Goal: Task Accomplishment & Management: Complete application form

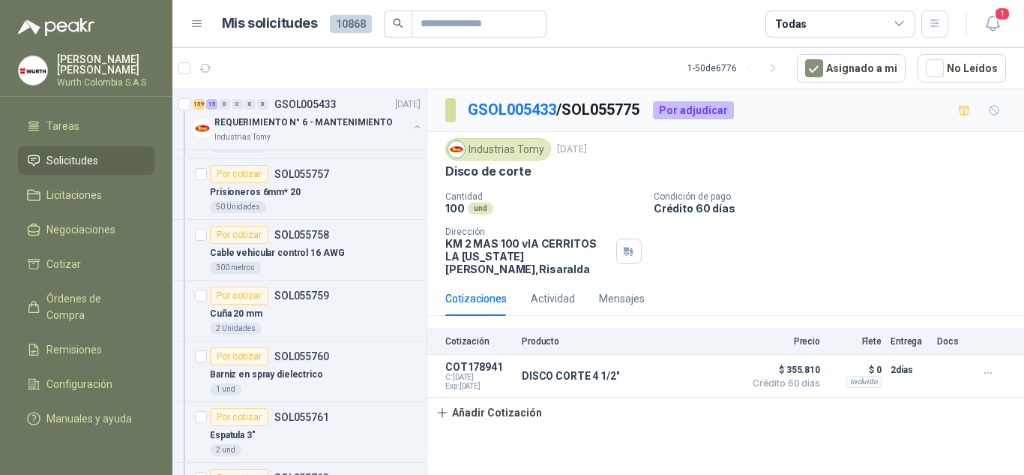
scroll to position [9298, 0]
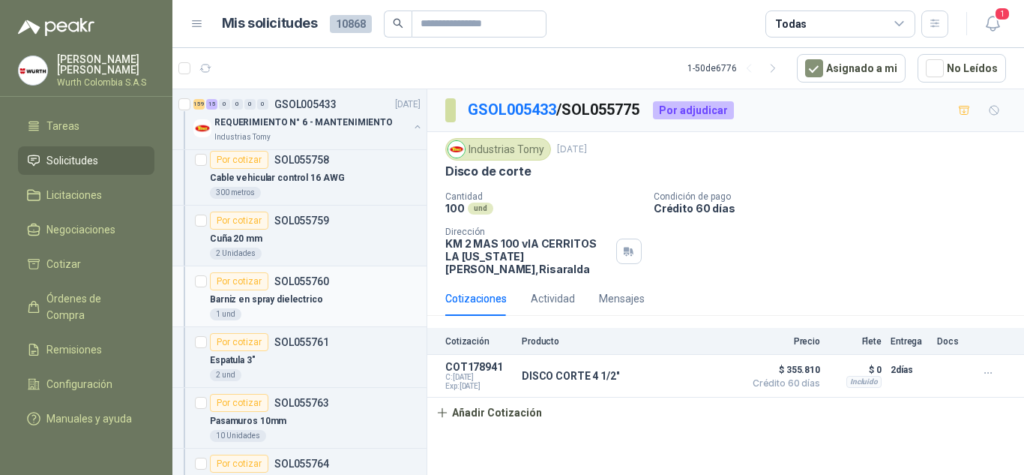
click at [250, 283] on div "Por cotizar" at bounding box center [239, 281] width 58 height 18
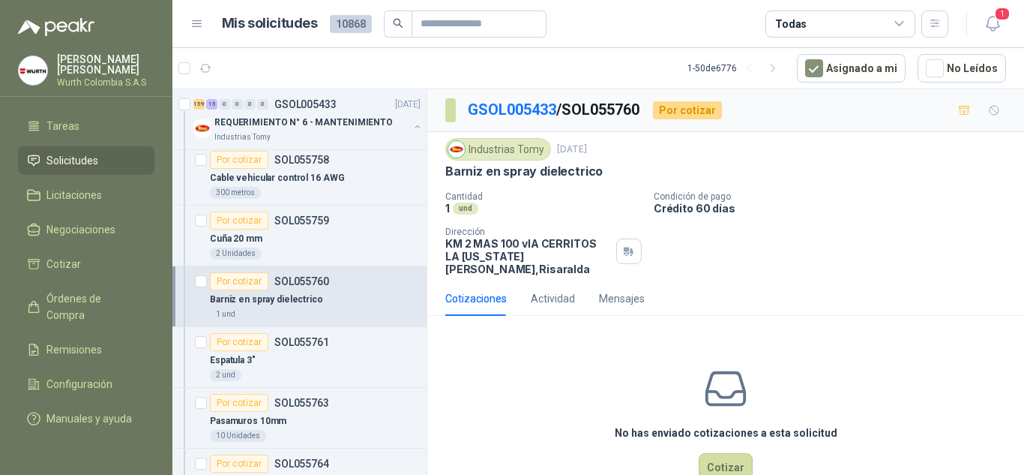
scroll to position [27, 0]
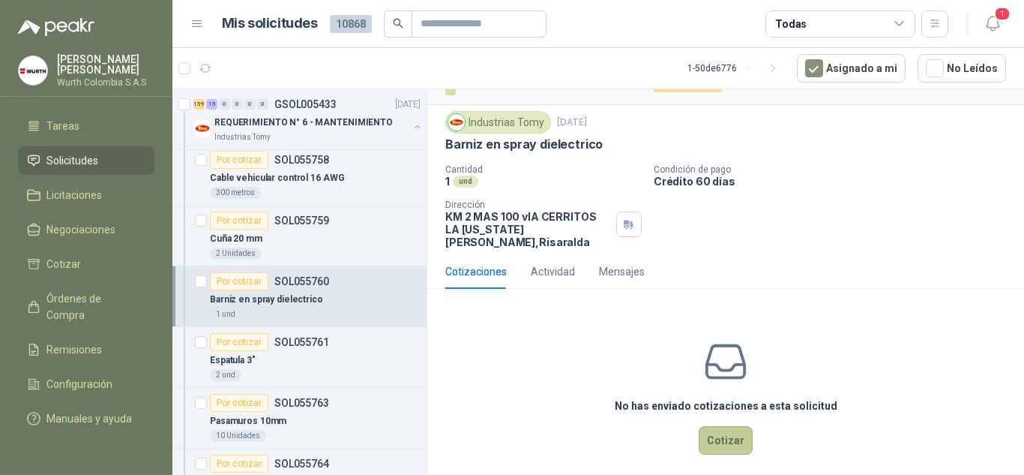
click at [724, 426] on button "Cotizar" at bounding box center [726, 440] width 54 height 28
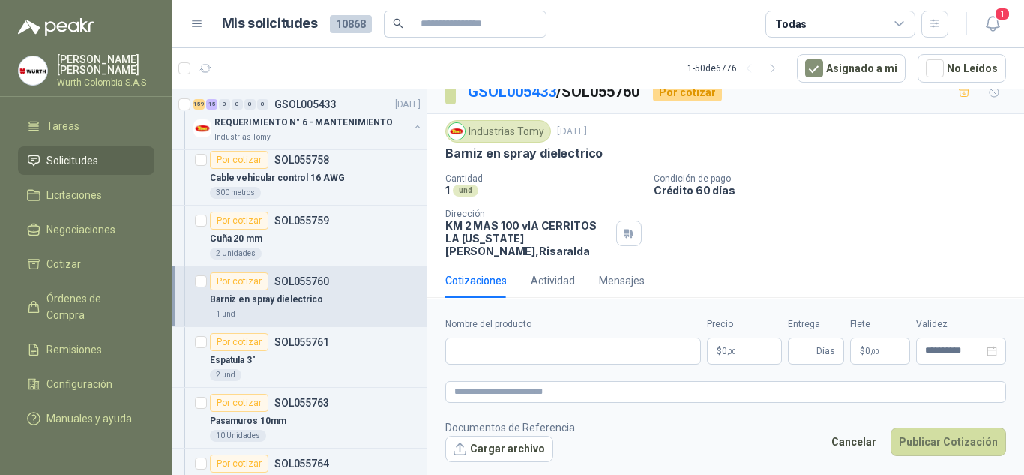
scroll to position [16, 0]
click at [515, 345] on input "Nombre del producto" at bounding box center [573, 350] width 256 height 27
type input "*"
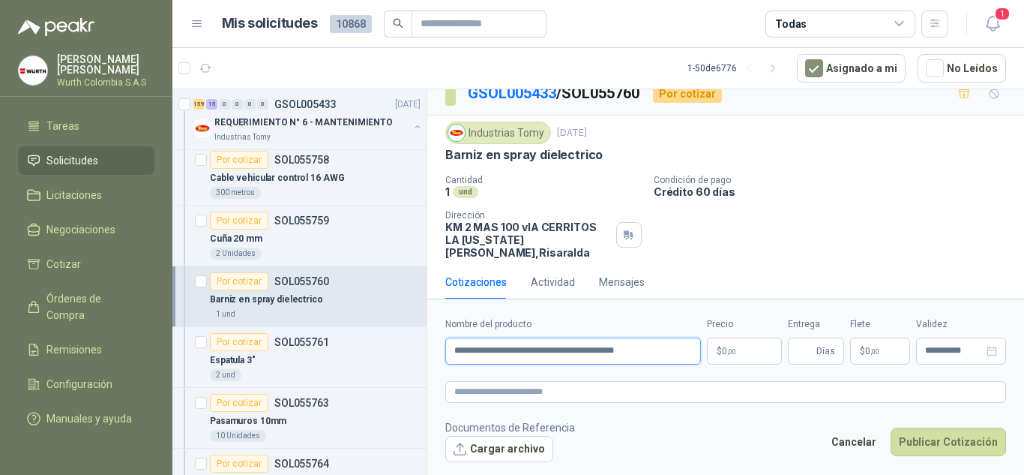
type input "**********"
click at [753, 349] on p "$ 0 ,00" at bounding box center [744, 350] width 75 height 27
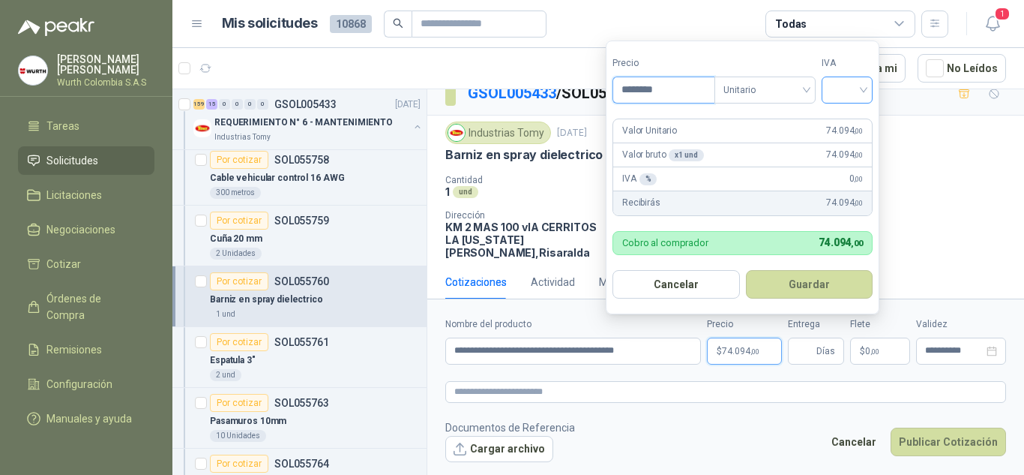
click at [868, 89] on div at bounding box center [847, 89] width 51 height 27
type input "********"
click at [849, 119] on div "19%" at bounding box center [851, 120] width 28 height 16
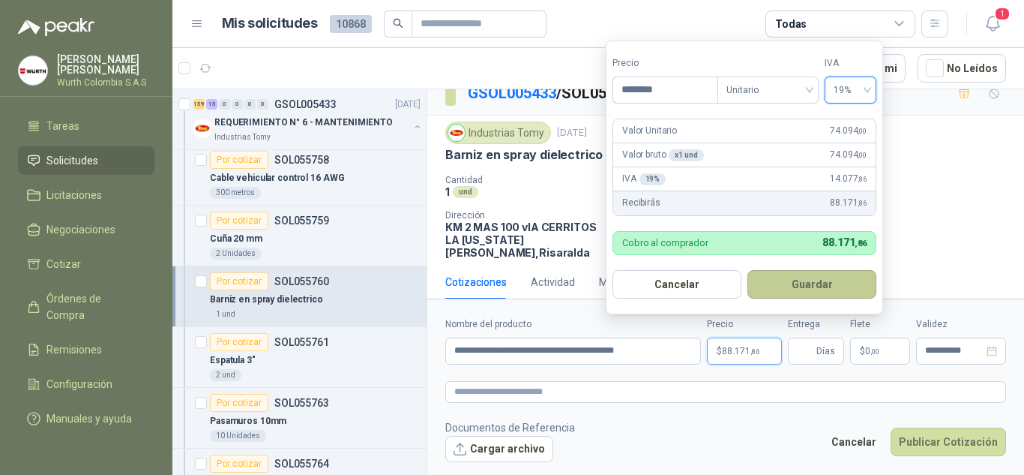
click at [815, 277] on button "Guardar" at bounding box center [812, 284] width 129 height 28
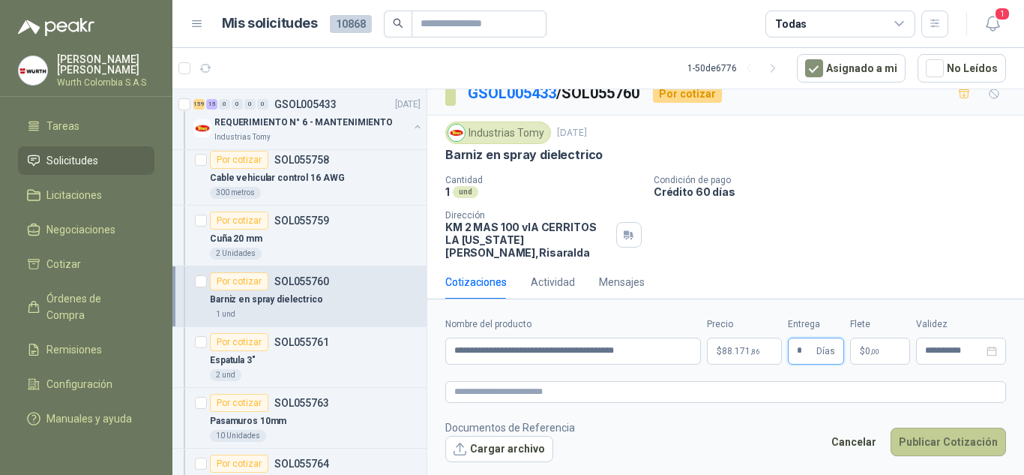
type input "*"
click at [925, 445] on button "Publicar Cotización" at bounding box center [948, 441] width 115 height 28
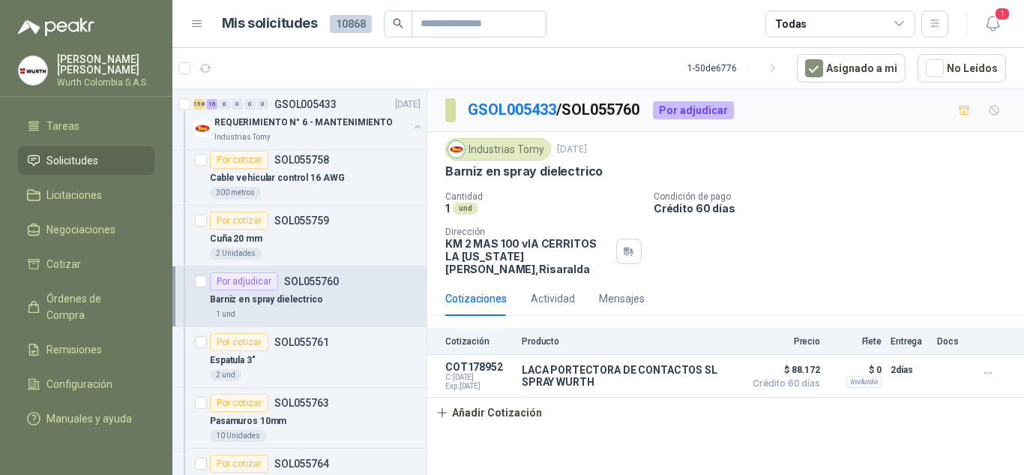
scroll to position [9373, 0]
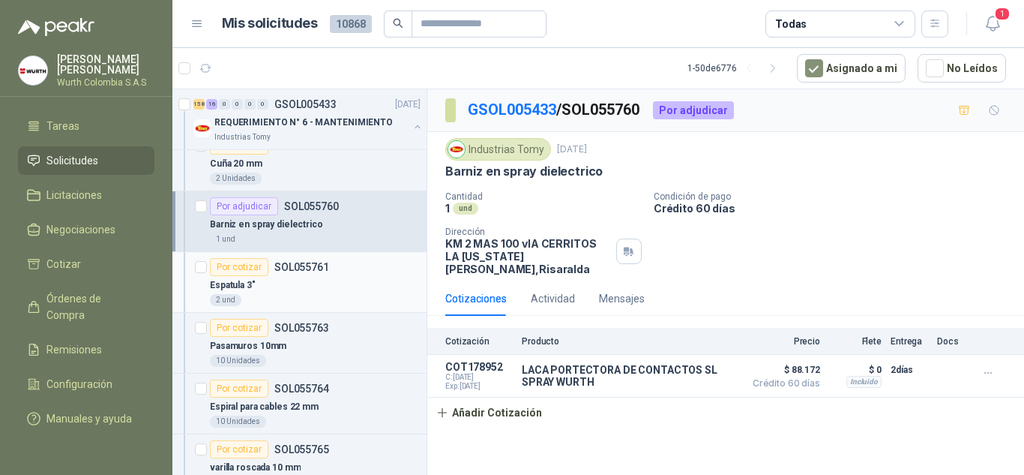
click at [253, 268] on div "Por cotizar" at bounding box center [239, 267] width 58 height 18
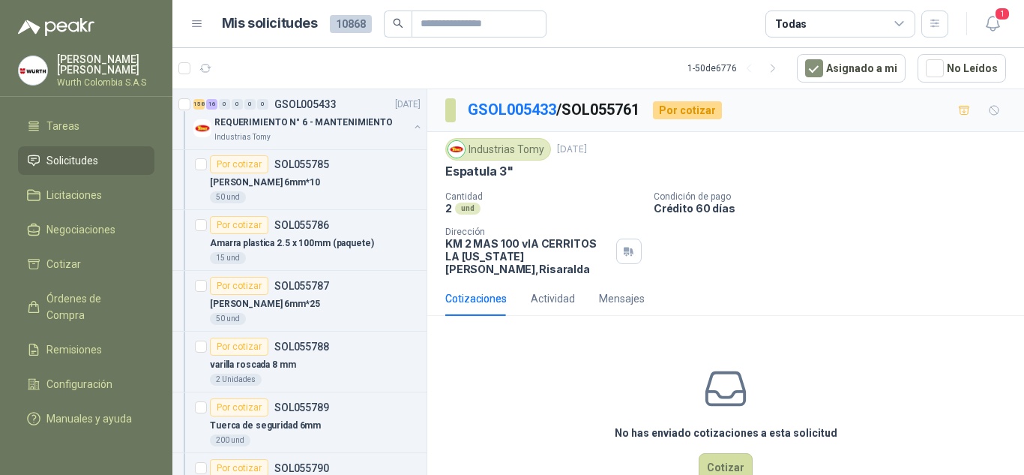
scroll to position [10948, 0]
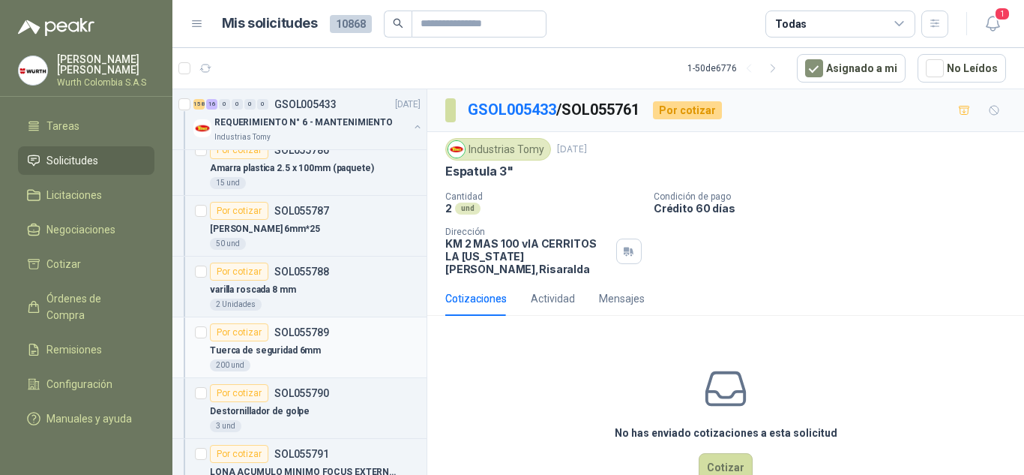
click at [242, 331] on div "Por cotizar" at bounding box center [239, 332] width 58 height 18
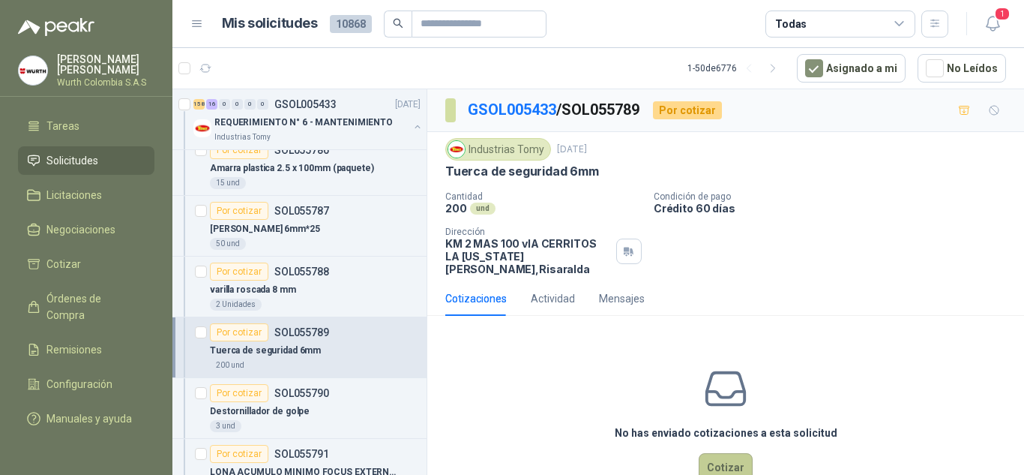
click at [720, 453] on button "Cotizar" at bounding box center [726, 467] width 54 height 28
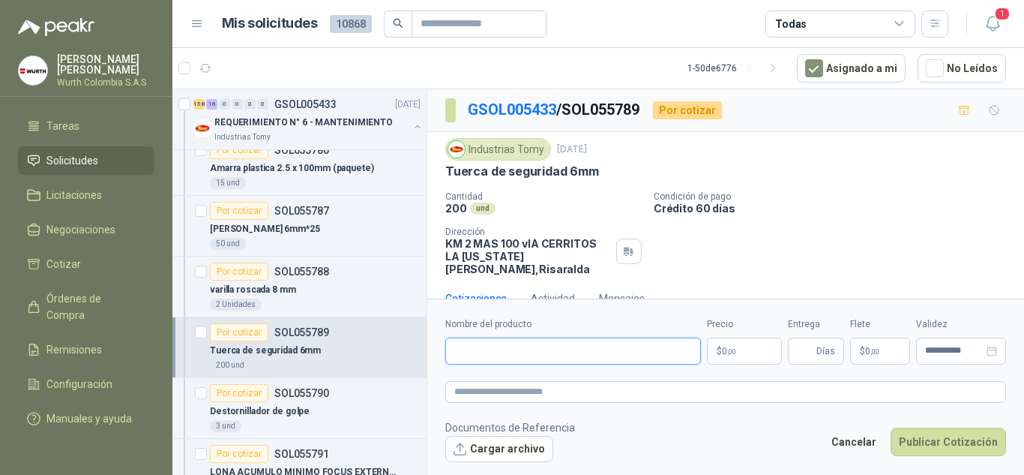
click at [573, 360] on input "Nombre del producto" at bounding box center [573, 350] width 256 height 27
type input "**********"
click at [739, 351] on p "$ 0 ,00" at bounding box center [744, 350] width 75 height 27
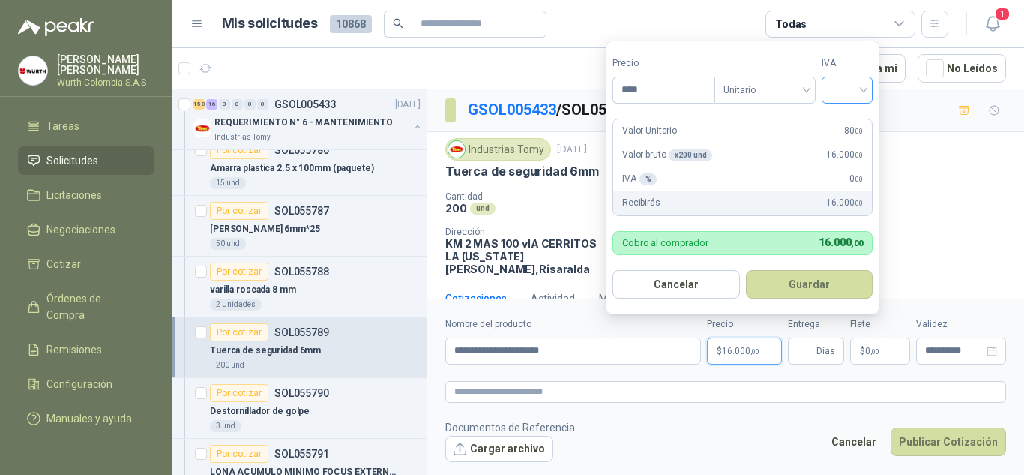
type input "****"
click at [864, 87] on input "search" at bounding box center [847, 88] width 33 height 22
click at [855, 111] on div "19%" at bounding box center [851, 121] width 46 height 24
click at [830, 280] on button "Guardar" at bounding box center [812, 284] width 129 height 28
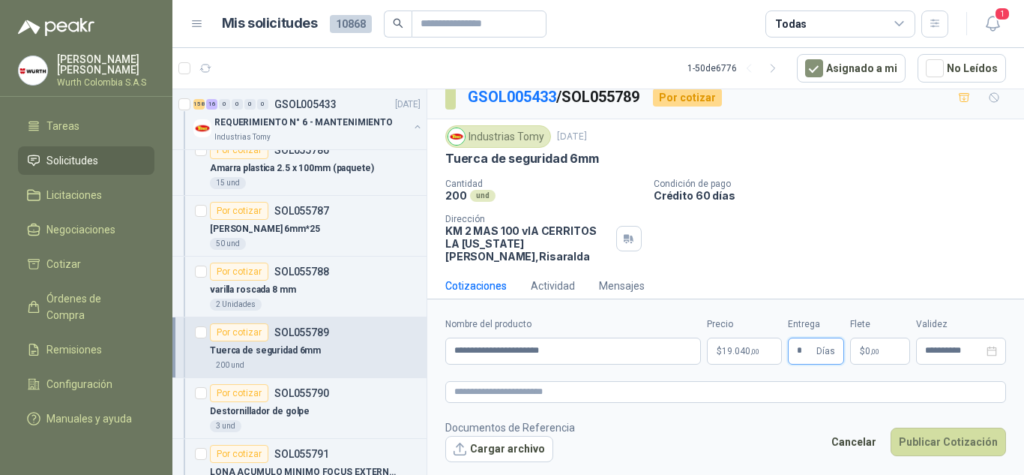
scroll to position [16, 0]
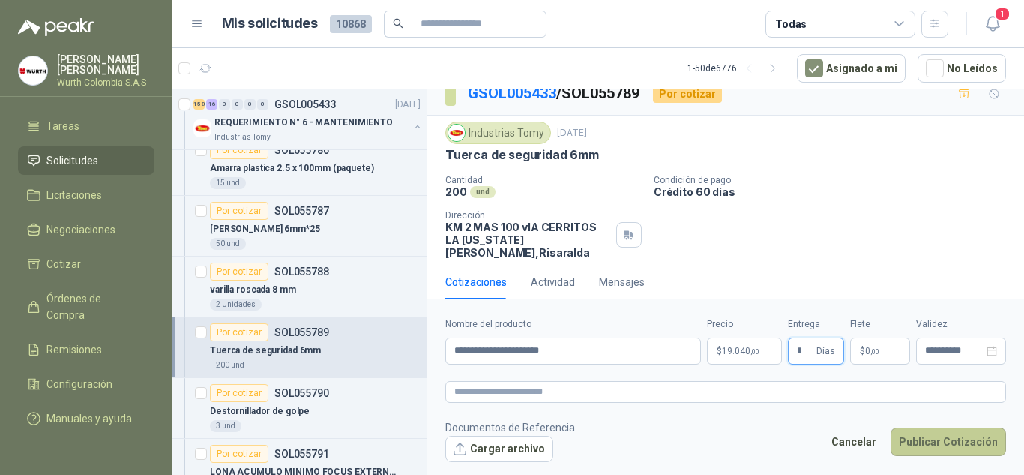
type input "*"
click at [928, 440] on button "Publicar Cotización" at bounding box center [948, 441] width 115 height 28
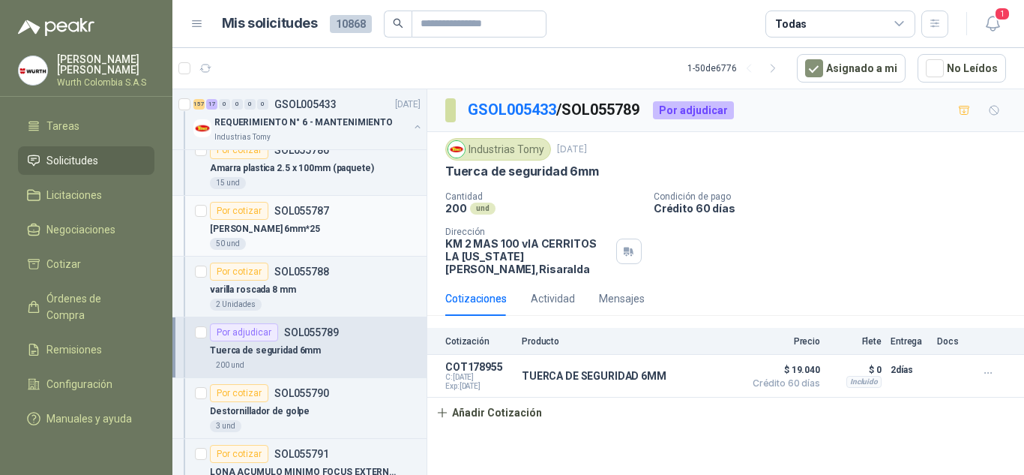
scroll to position [11023, 0]
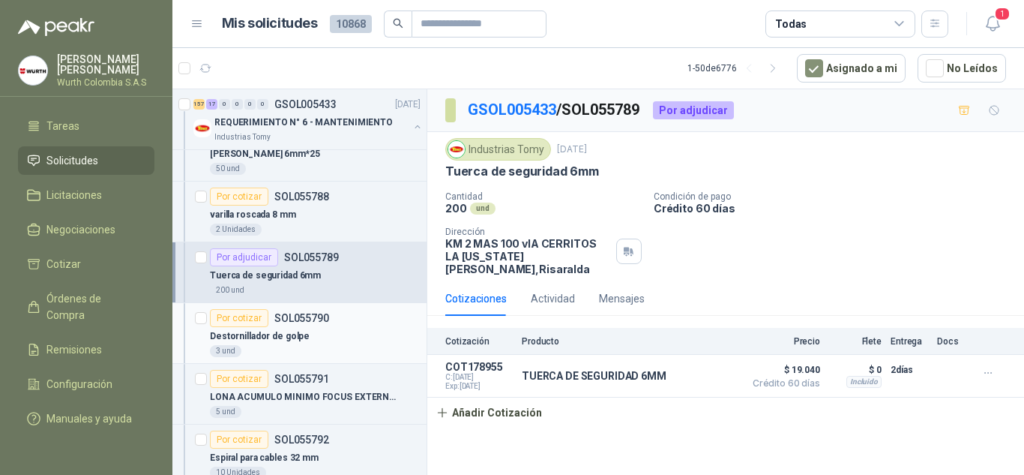
click at [253, 314] on div "Por cotizar" at bounding box center [239, 318] width 58 height 18
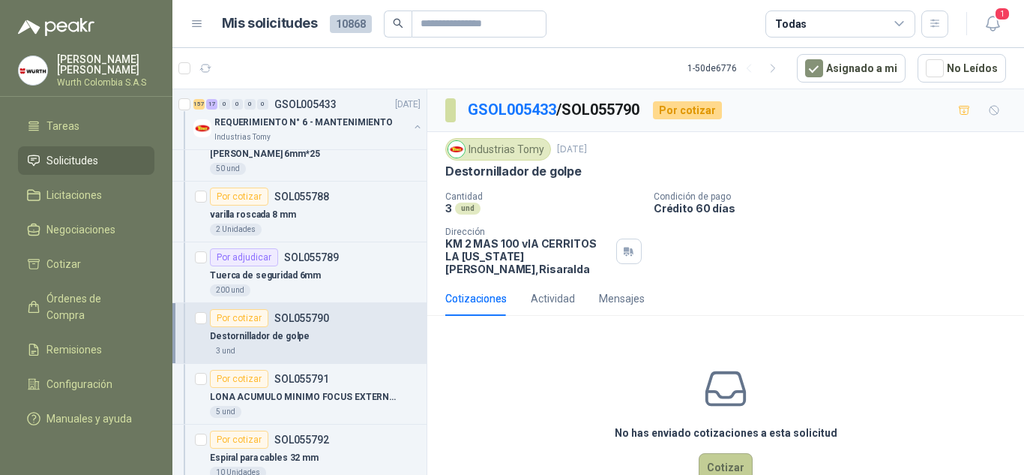
click at [724, 453] on button "Cotizar" at bounding box center [726, 467] width 54 height 28
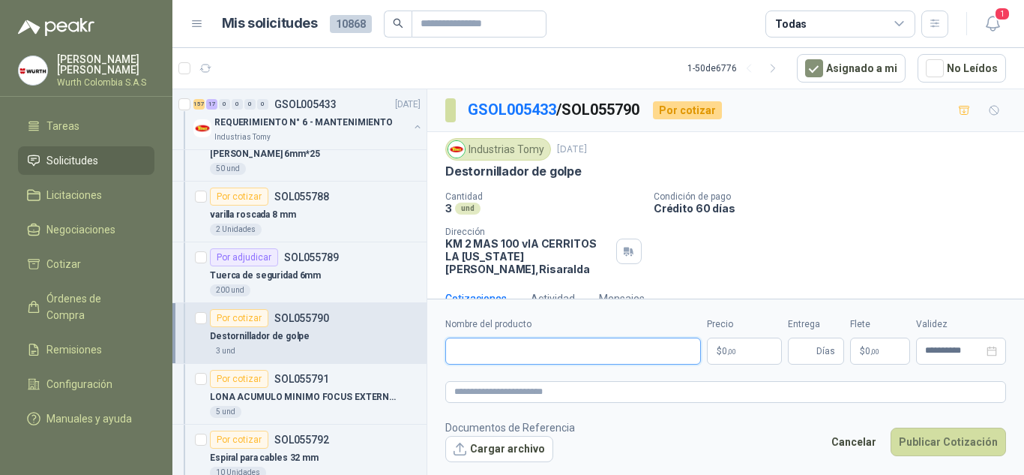
click at [627, 359] on input "Nombre del producto" at bounding box center [573, 350] width 256 height 27
type input "**********"
click at [727, 351] on span ",00" at bounding box center [731, 351] width 9 height 8
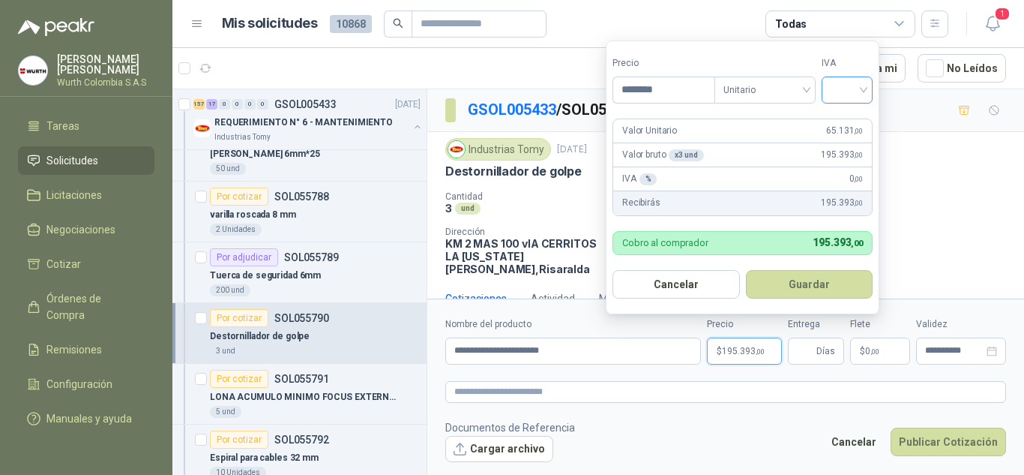
type input "********"
click at [853, 89] on input "search" at bounding box center [847, 88] width 33 height 22
click at [855, 113] on div "19%" at bounding box center [851, 120] width 28 height 16
click at [847, 284] on button "Guardar" at bounding box center [812, 284] width 129 height 28
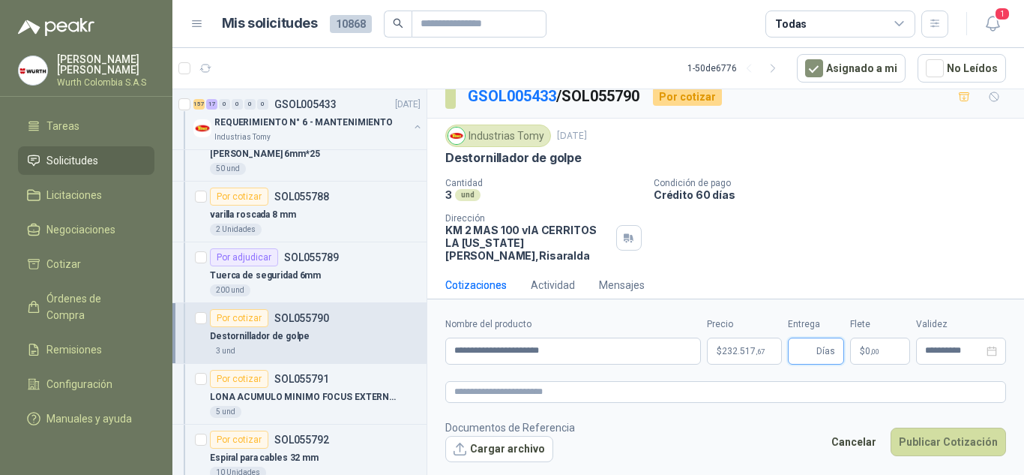
scroll to position [16, 0]
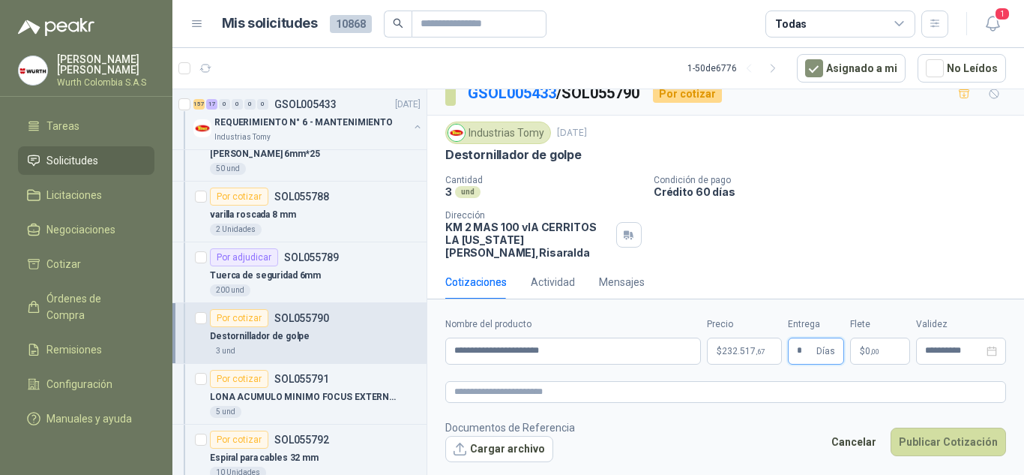
type input "*"
click at [925, 201] on div "Cantidad 3 und Condición de pago Crédito 60 días Dirección KM 2 MAS 100 vIA CE…" at bounding box center [725, 217] width 561 height 84
click at [943, 434] on button "Publicar Cotización" at bounding box center [948, 441] width 115 height 28
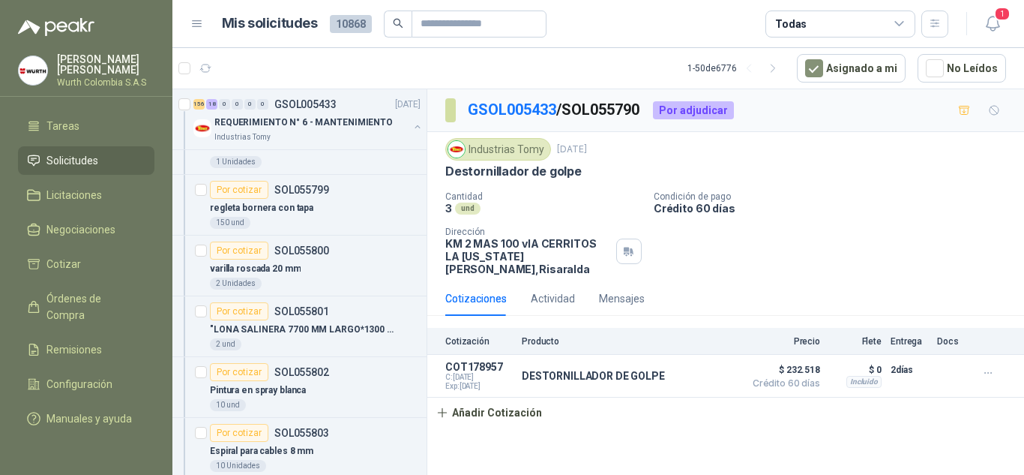
scroll to position [11773, 0]
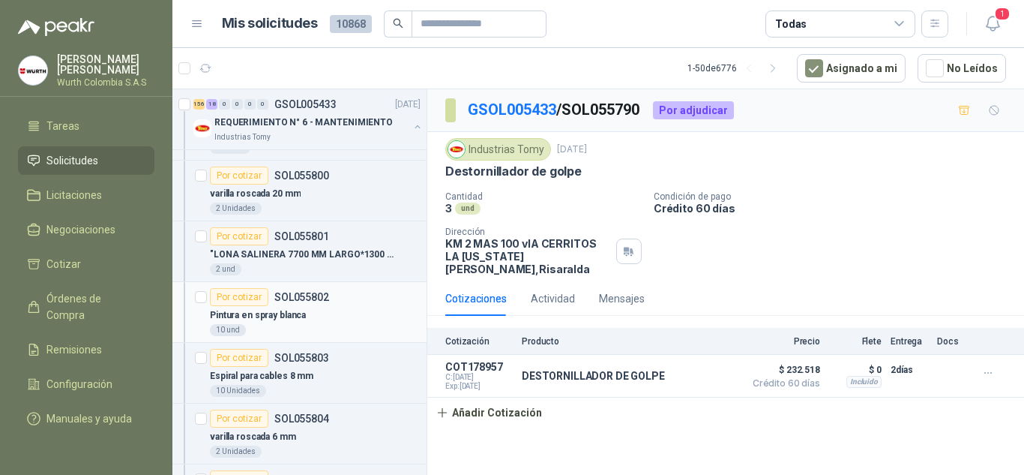
click at [241, 298] on div "Por cotizar" at bounding box center [239, 297] width 58 height 18
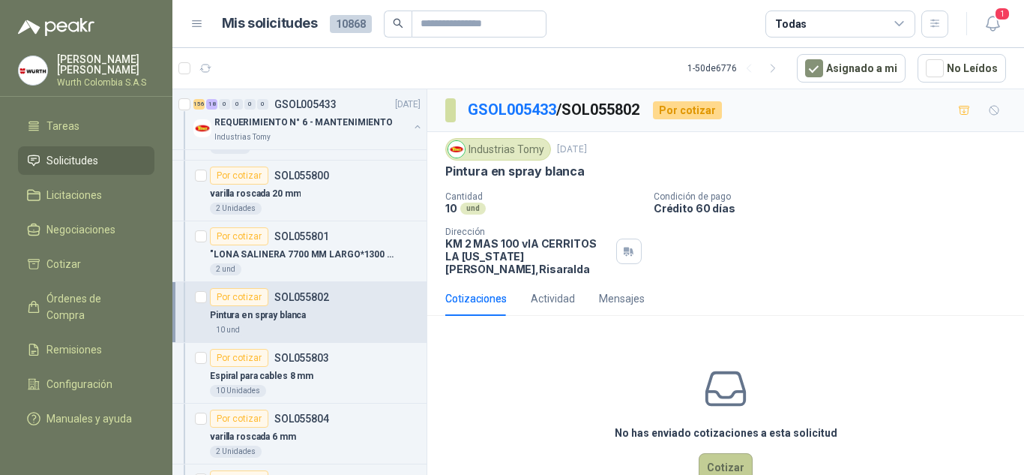
click at [725, 453] on button "Cotizar" at bounding box center [726, 467] width 54 height 28
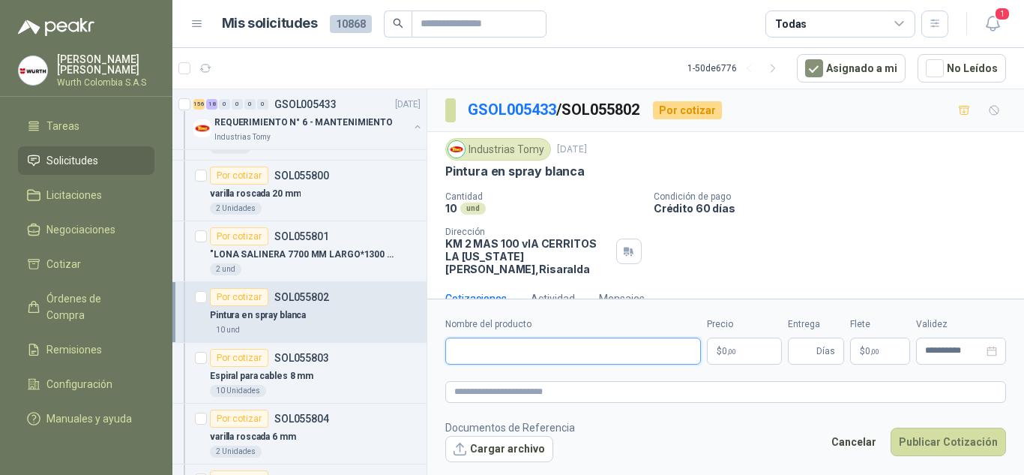
click at [556, 352] on input "Nombre del producto" at bounding box center [573, 350] width 256 height 27
type input "**********"
click at [723, 353] on span "0 ,00" at bounding box center [729, 350] width 14 height 9
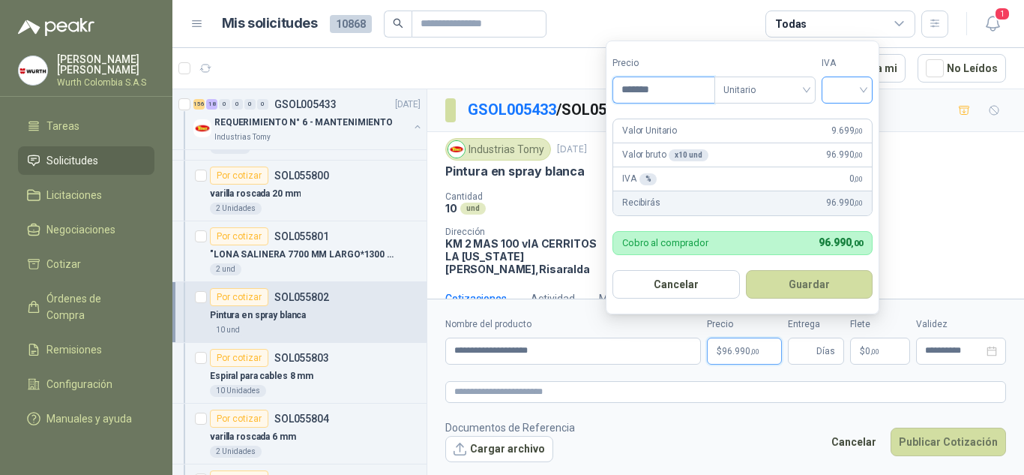
type input "*******"
click at [863, 88] on input "search" at bounding box center [847, 88] width 33 height 22
click at [861, 121] on div "19%" at bounding box center [851, 120] width 28 height 16
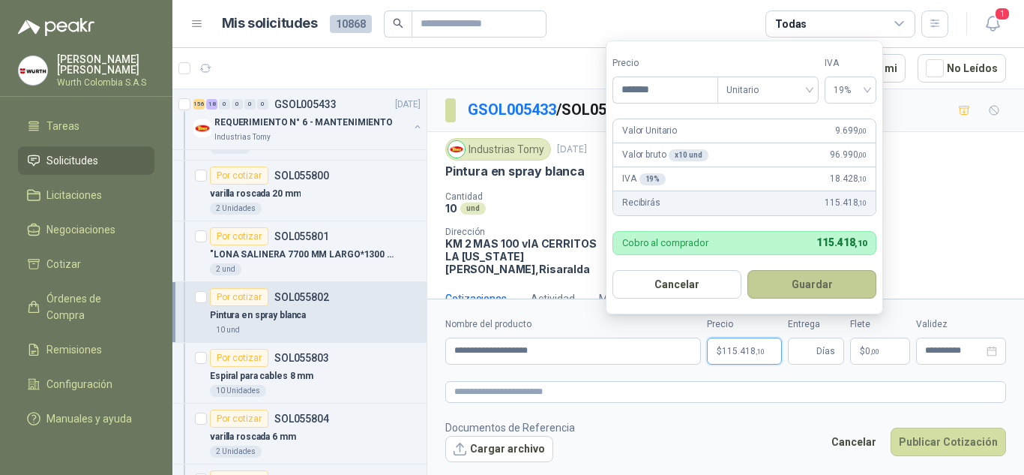
click at [805, 282] on button "Guardar" at bounding box center [812, 284] width 129 height 28
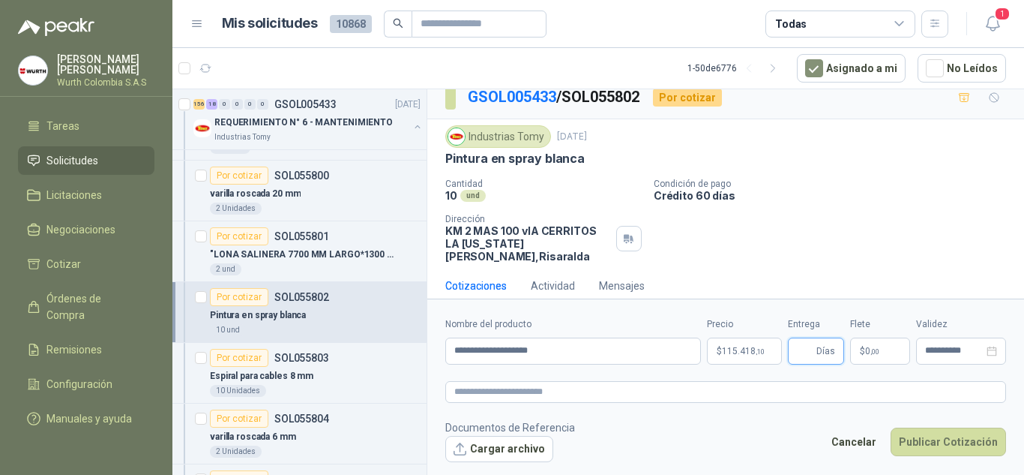
scroll to position [16, 0]
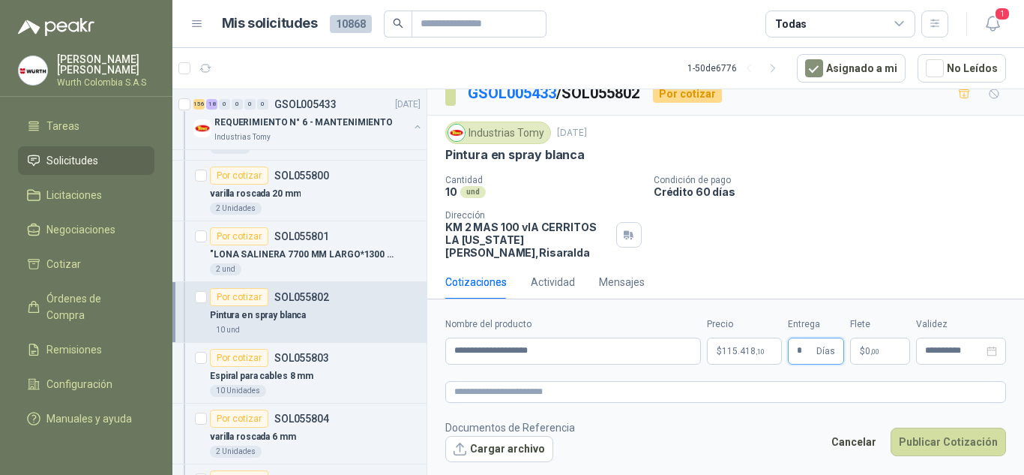
type input "*"
click at [898, 217] on div "Cantidad 10 und Condición de pago Crédito 60 días Dirección KM 2 MAS 100 vIA C…" at bounding box center [725, 217] width 561 height 84
click at [945, 442] on button "Publicar Cotización" at bounding box center [948, 441] width 115 height 28
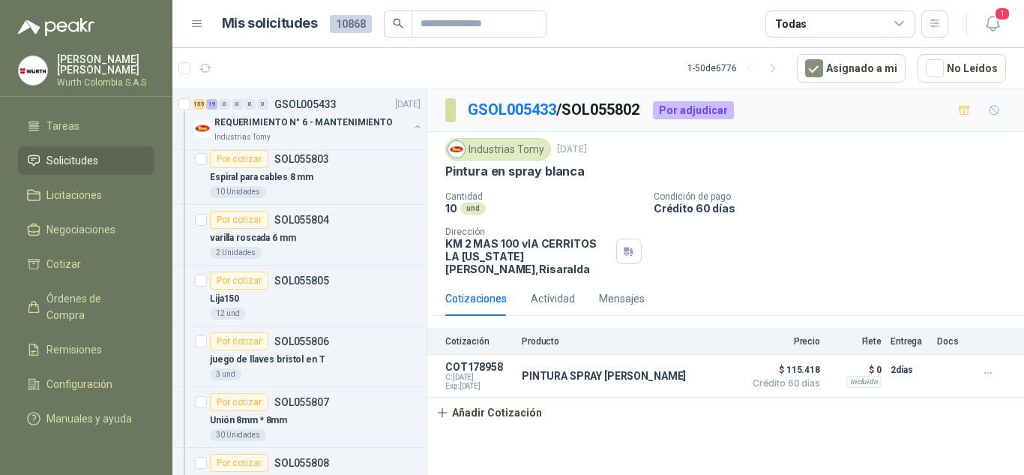
scroll to position [11998, 0]
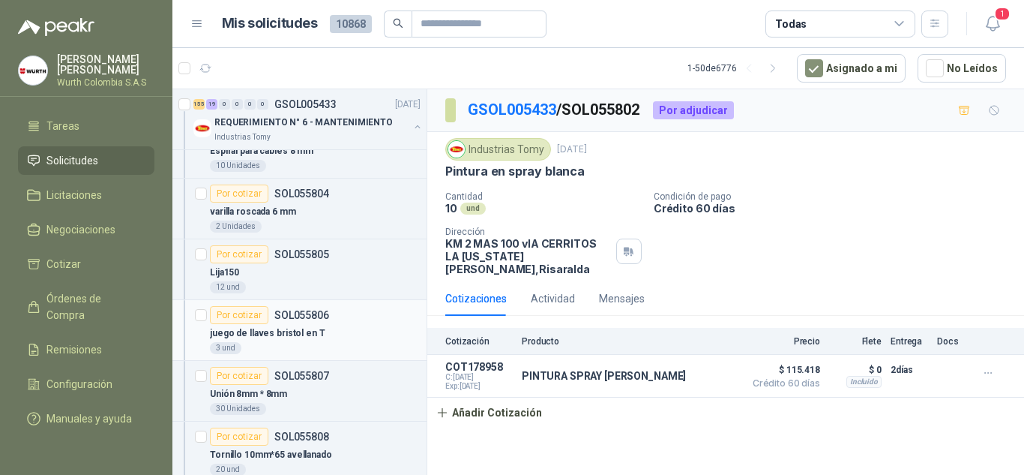
click at [256, 316] on div "Por cotizar" at bounding box center [239, 315] width 58 height 18
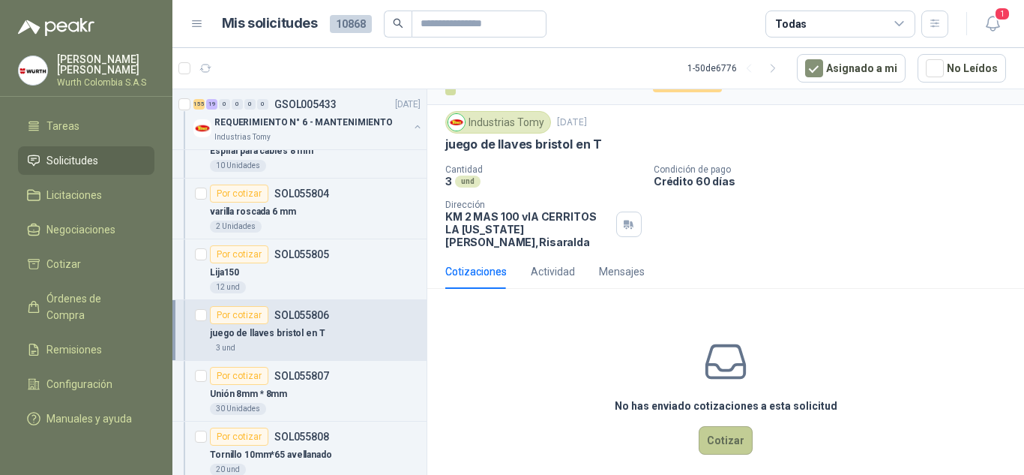
click at [727, 433] on button "Cotizar" at bounding box center [726, 440] width 54 height 28
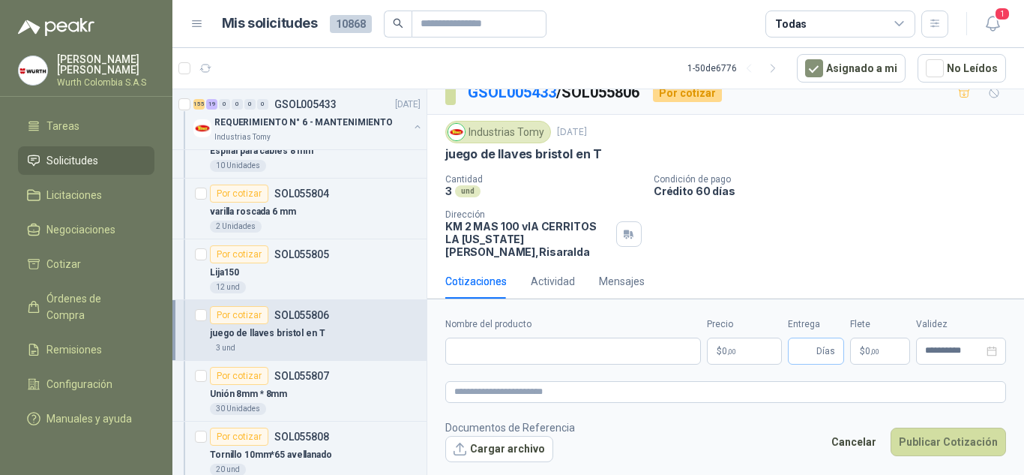
scroll to position [16, 0]
click at [536, 347] on input "Nombre del producto" at bounding box center [573, 350] width 256 height 27
type input "**********"
click at [734, 350] on span ",00" at bounding box center [731, 351] width 9 height 8
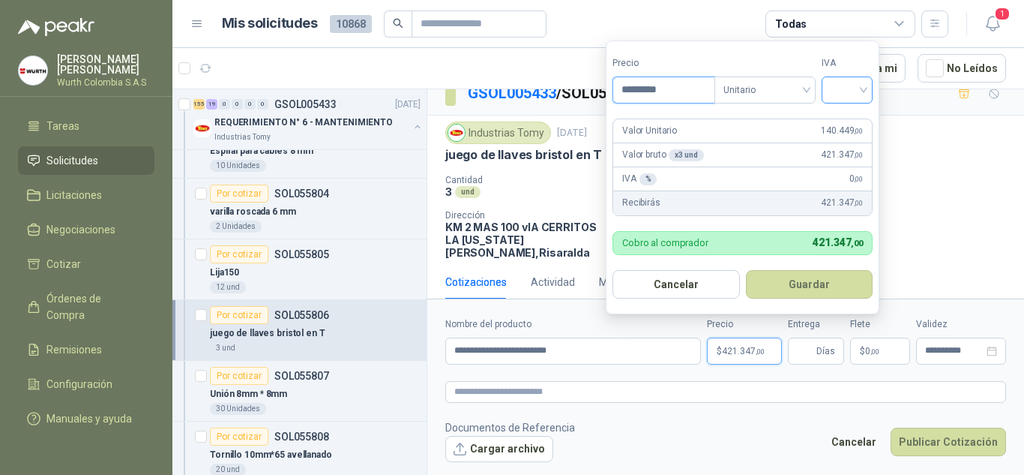
click at [868, 86] on div at bounding box center [847, 89] width 51 height 27
type input "*********"
click at [861, 118] on div "19%" at bounding box center [851, 120] width 28 height 16
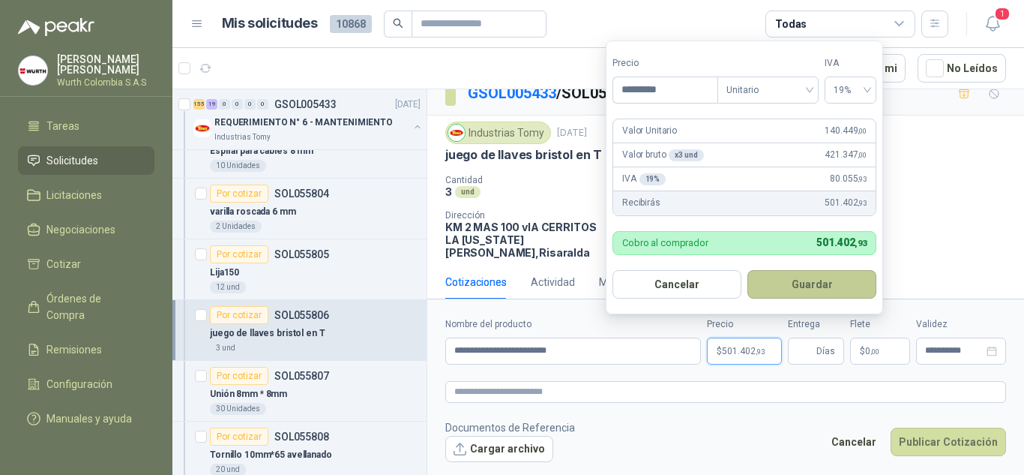
click at [795, 283] on button "Guardar" at bounding box center [812, 284] width 129 height 28
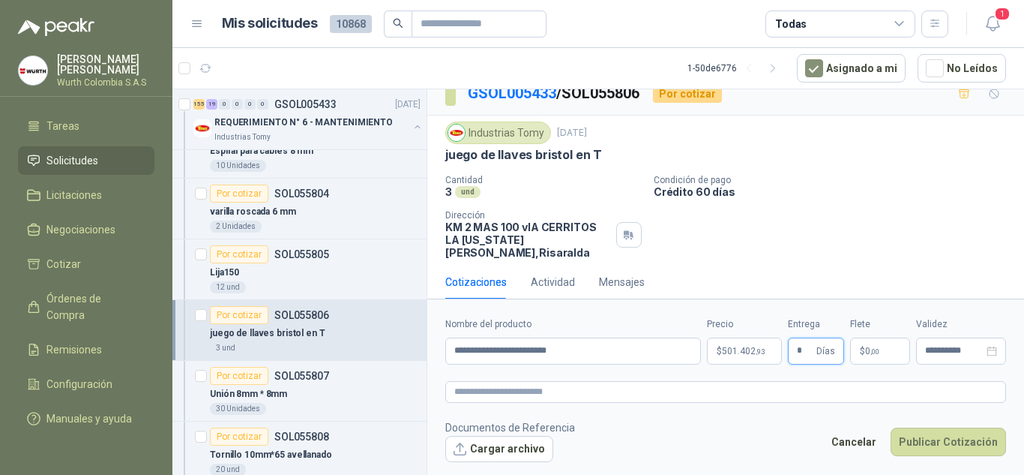
type input "*"
click at [877, 265] on div "Cotizaciones Actividad Mensajes" at bounding box center [725, 282] width 561 height 34
click at [525, 448] on button "Cargar archivo" at bounding box center [499, 449] width 108 height 27
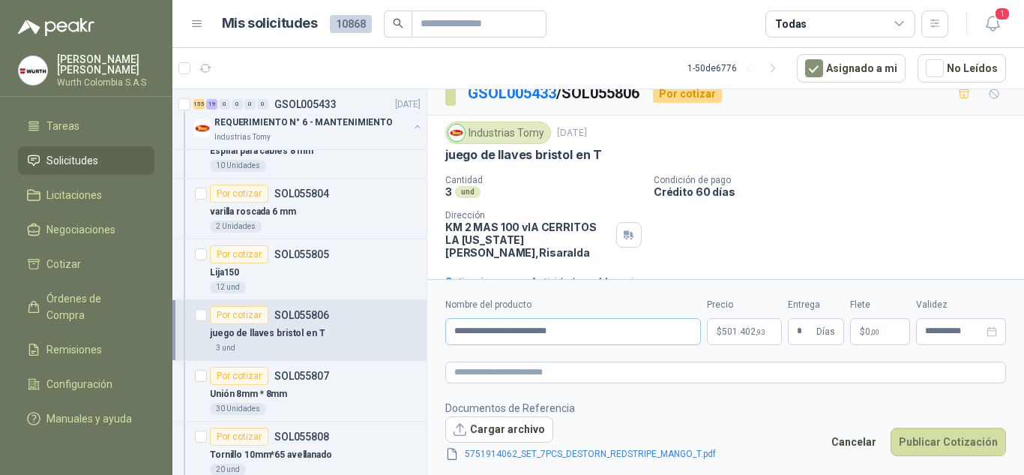
scroll to position [27, 0]
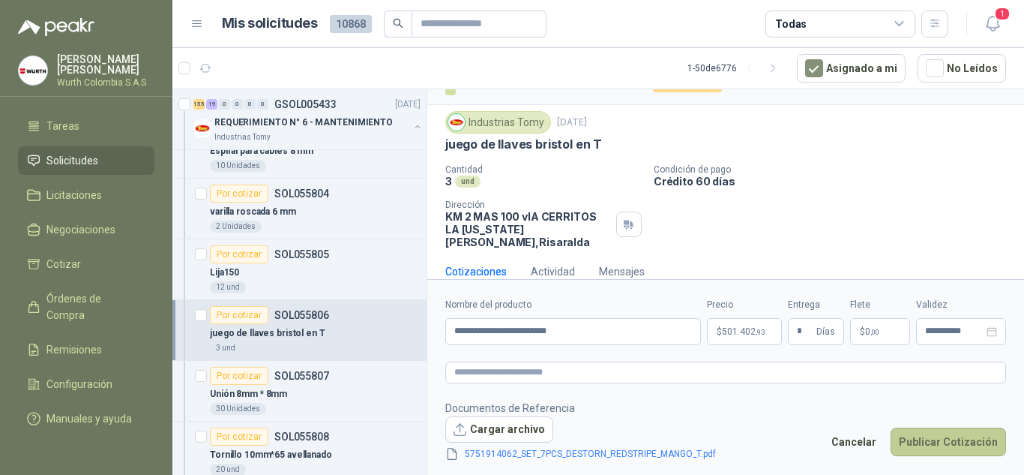
click at [919, 437] on button "Publicar Cotización" at bounding box center [948, 441] width 115 height 28
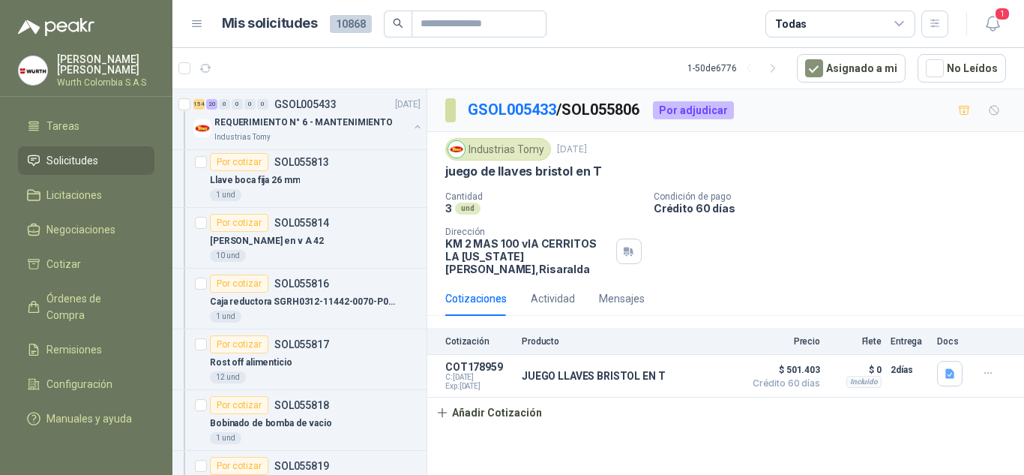
scroll to position [12522, 0]
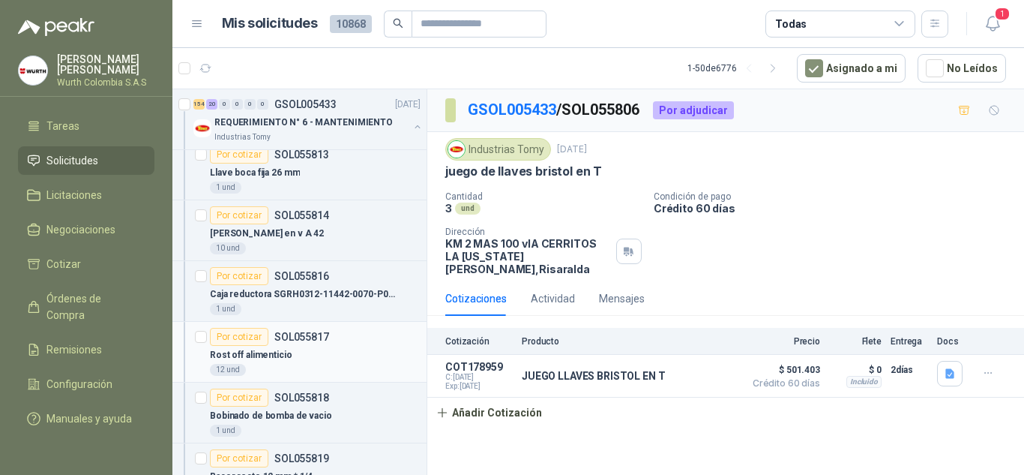
click at [228, 337] on div "Por cotizar" at bounding box center [239, 337] width 58 height 18
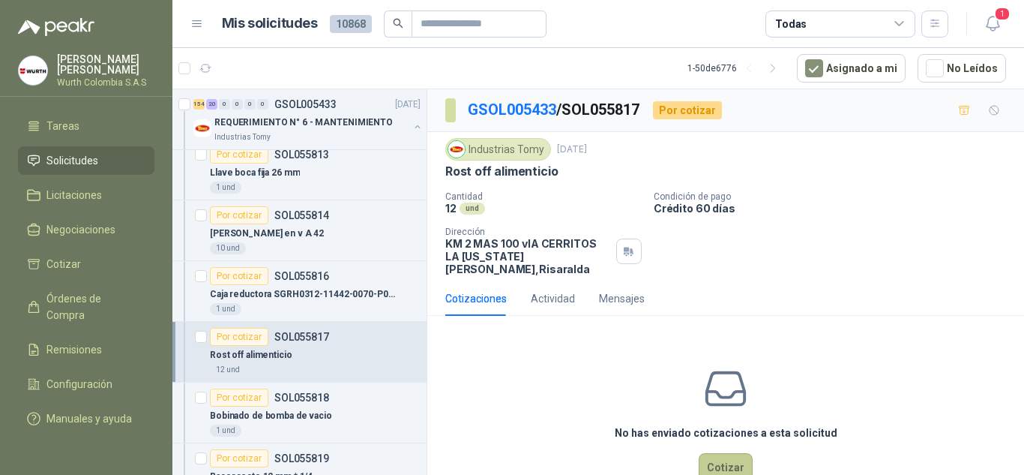
click at [718, 453] on button "Cotizar" at bounding box center [726, 467] width 54 height 28
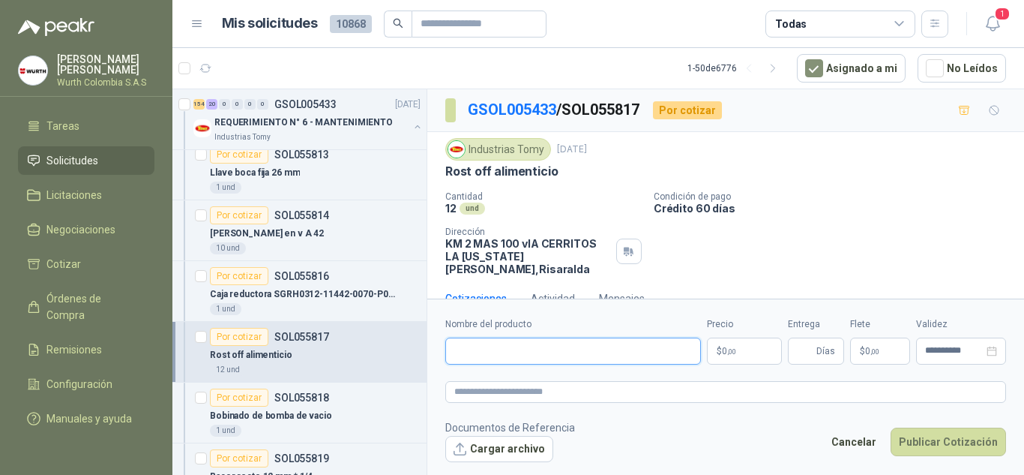
click at [546, 353] on input "Nombre del producto" at bounding box center [573, 350] width 256 height 27
type input "**********"
click at [745, 361] on p "$ 0 ,00" at bounding box center [744, 350] width 75 height 27
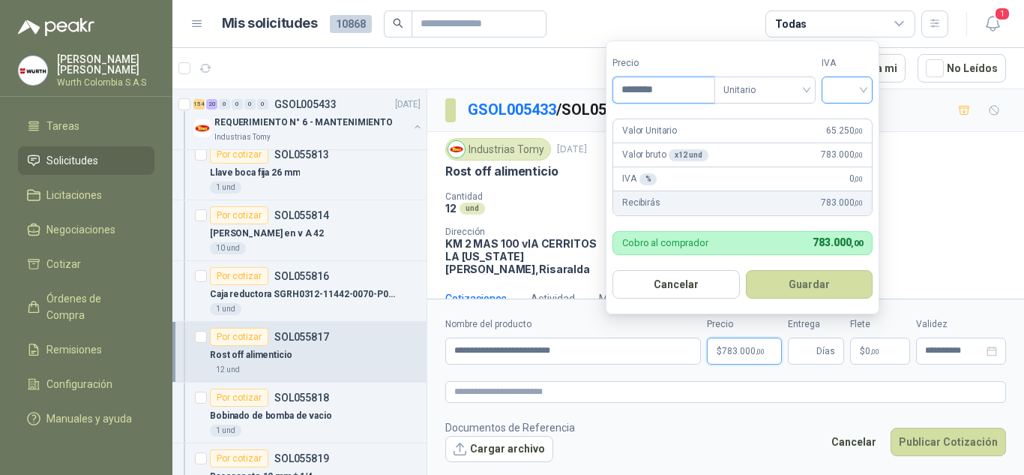
click at [868, 89] on div at bounding box center [847, 89] width 51 height 27
type input "********"
click at [855, 118] on div "19%" at bounding box center [851, 120] width 28 height 16
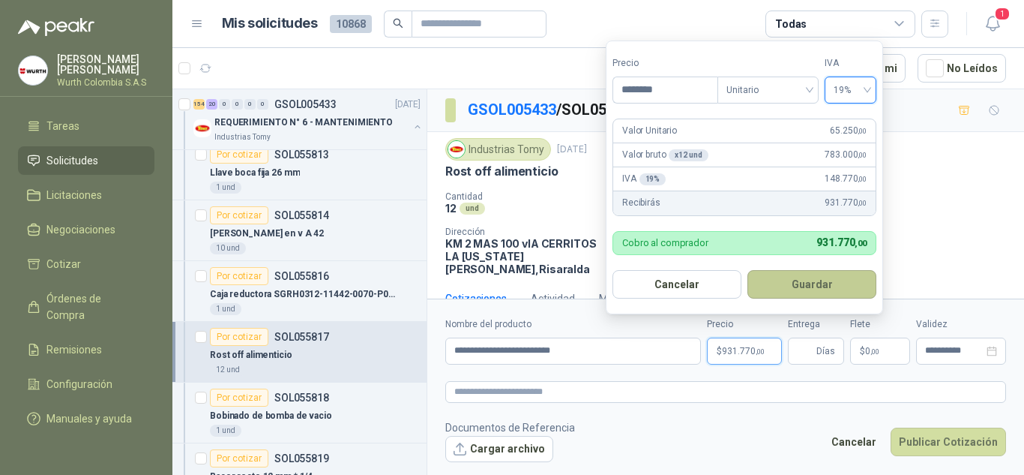
click at [817, 283] on button "Guardar" at bounding box center [812, 284] width 129 height 28
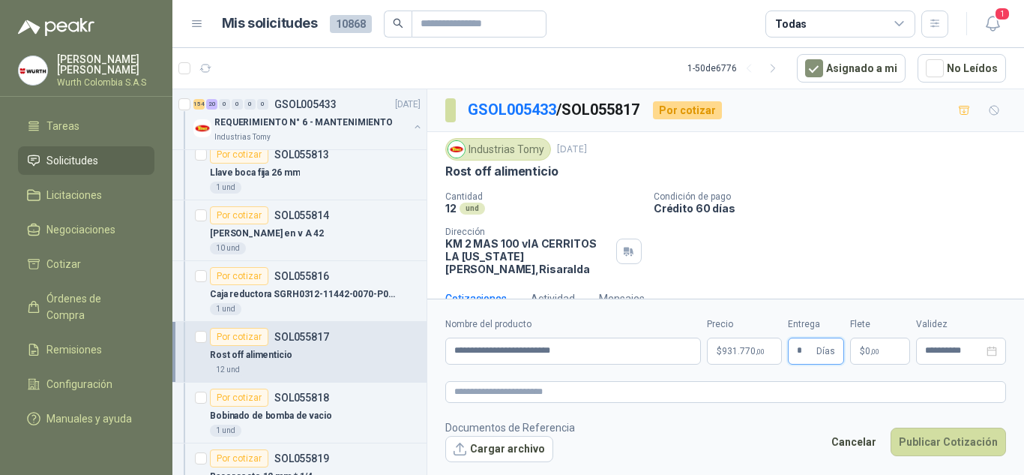
scroll to position [16, 0]
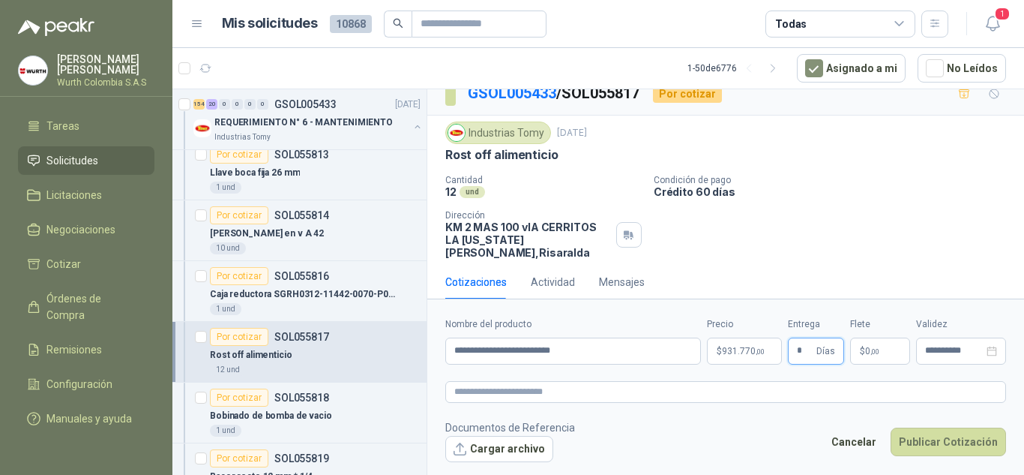
type input "*"
click at [916, 237] on div "Cantidad 12 und Condición de pago Crédito 60 días Dirección KM 2 MAS 100 vIA C…" at bounding box center [725, 217] width 561 height 84
click at [959, 442] on button "Publicar Cotización" at bounding box center [948, 441] width 115 height 28
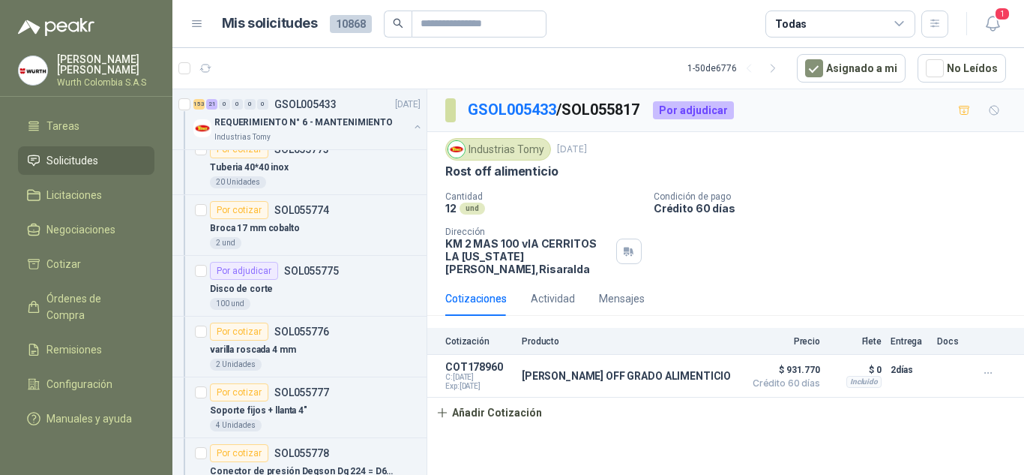
scroll to position [10041, 0]
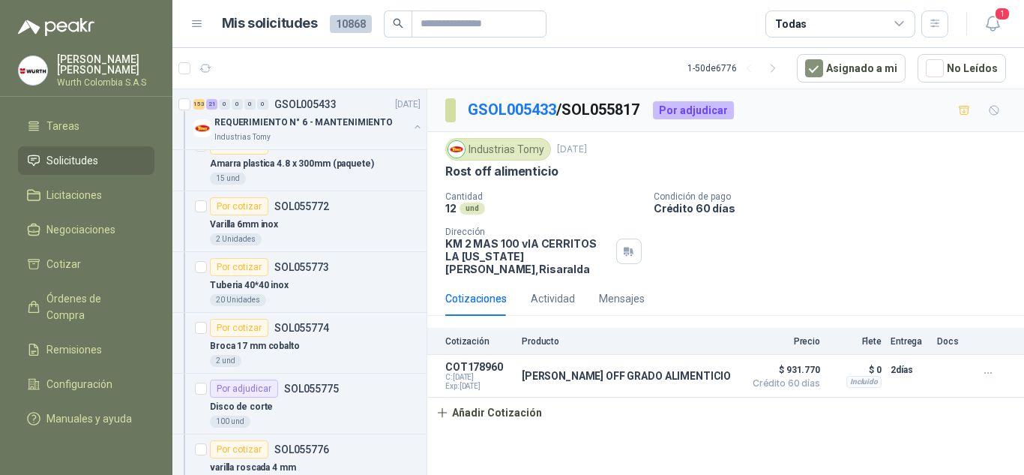
click at [958, 187] on div "Industrias Tomy [DATE] [PERSON_NAME] off alimenticio Cantidad 12 und Condició…" at bounding box center [725, 206] width 561 height 137
click at [650, 16] on article "Mis solicitudes 10868 Todas" at bounding box center [585, 23] width 727 height 27
click at [869, 71] on button "Asignado a mi" at bounding box center [851, 68] width 109 height 28
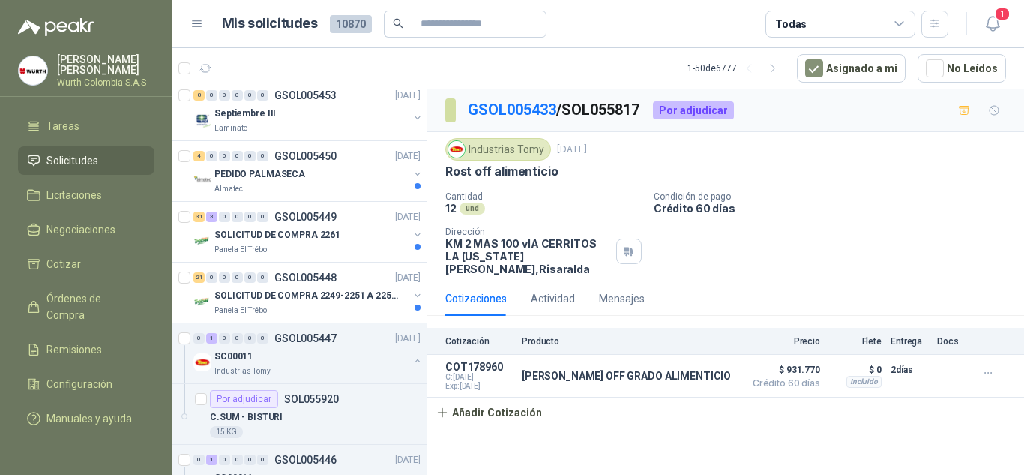
scroll to position [0, 0]
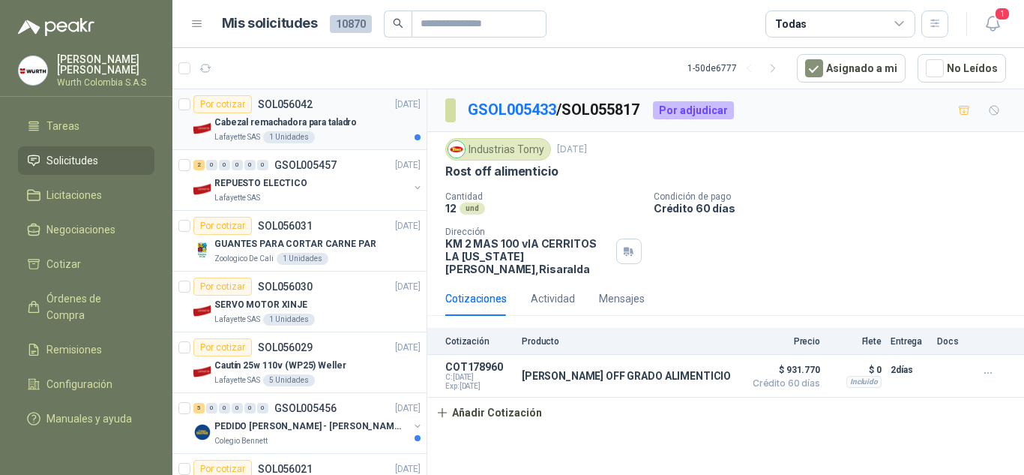
click at [264, 118] on p "Cabezal remachadora para taladro" at bounding box center [285, 122] width 142 height 14
